Goal: Feedback & Contribution: Submit feedback/report problem

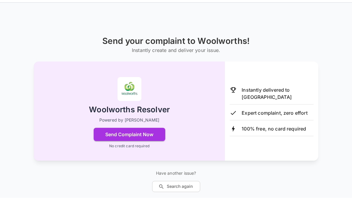
scroll to position [19, 0]
click at [143, 137] on button "Send Complaint Now" at bounding box center [130, 134] width 72 height 13
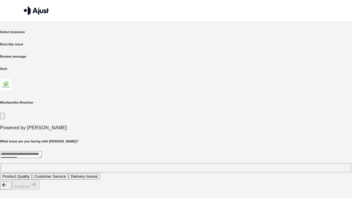
click at [68, 173] on button "Customer Service" at bounding box center [50, 176] width 36 height 6
click at [40, 189] on button "Continue" at bounding box center [26, 184] width 28 height 10
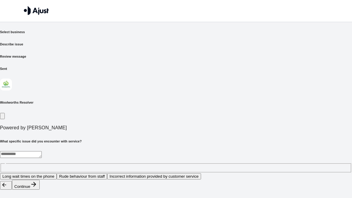
click at [107, 173] on button "Rude behaviour from staff" at bounding box center [82, 176] width 50 height 6
click at [40, 189] on button "Continue" at bounding box center [26, 184] width 28 height 10
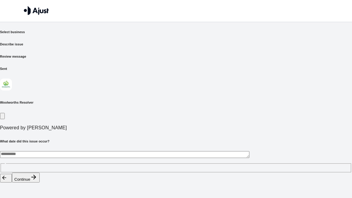
click at [58, 151] on textarea at bounding box center [124, 154] width 249 height 7
type textarea "*********"
click at [40, 182] on button "Continue" at bounding box center [26, 177] width 28 height 10
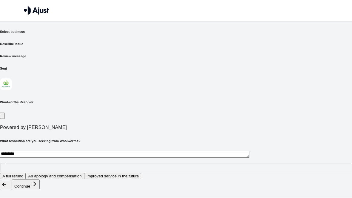
click at [141, 173] on button "Improved service in the future" at bounding box center [112, 176] width 57 height 6
click at [40, 189] on button "Continue" at bounding box center [26, 184] width 28 height 10
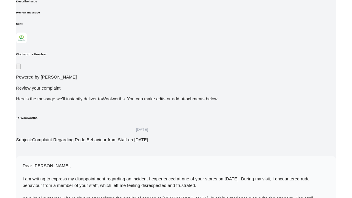
scroll to position [63, 0]
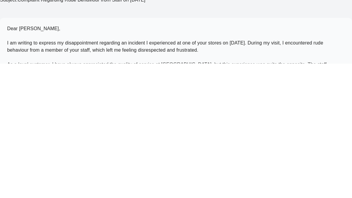
scroll to position [67, 0]
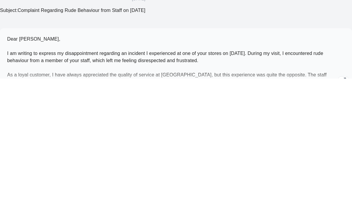
type textarea "**********"
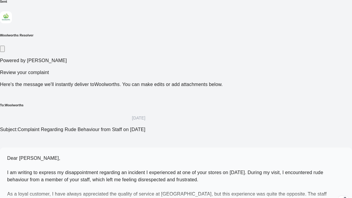
click at [178, 155] on p "Dear [PERSON_NAME], I am writing to express my disappointment regarding an inci…" at bounding box center [175, 180] width 337 height 50
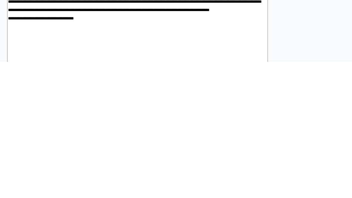
scroll to position [111, 0]
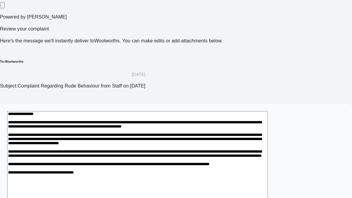
click at [72, 111] on textarea at bounding box center [137, 176] width 260 height 130
click at [49, 111] on textarea at bounding box center [137, 176] width 260 height 130
click at [268, 111] on textarea at bounding box center [137, 176] width 260 height 130
type textarea "**********"
click at [324, 37] on div "Select business Describe issue Review message Sent Woolworths Resolver Powered …" at bounding box center [176, 95] width 352 height 353
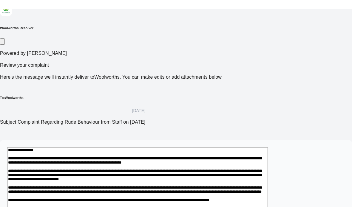
scroll to position [76, 0]
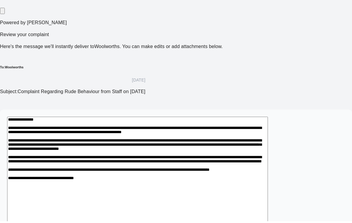
click at [268, 118] on textarea at bounding box center [137, 183] width 260 height 130
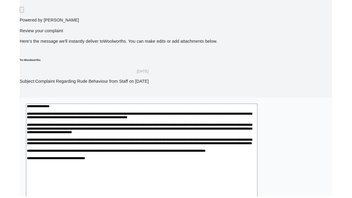
scroll to position [128, 0]
